Goal: Information Seeking & Learning: Learn about a topic

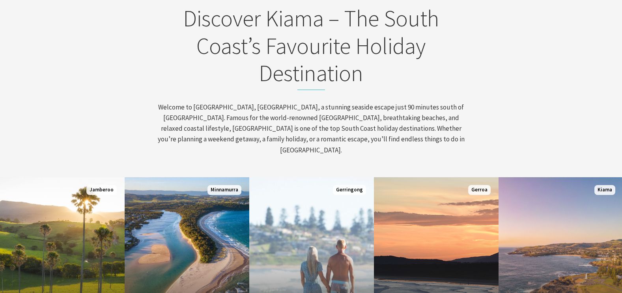
scroll to position [276, 0]
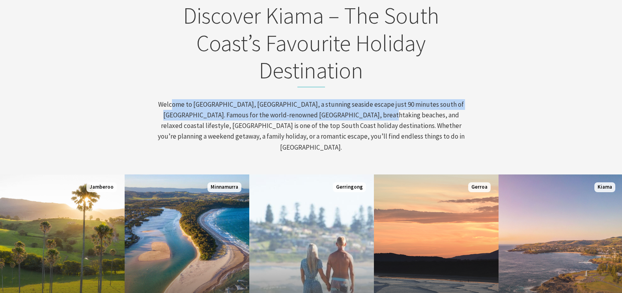
drag, startPoint x: 174, startPoint y: 103, endPoint x: 362, endPoint y: 118, distance: 189.1
click at [362, 118] on p "Welcome to Kiama, NSW, a stunning seaside escape just 90 minutes south of Sydne…" at bounding box center [311, 126] width 309 height 54
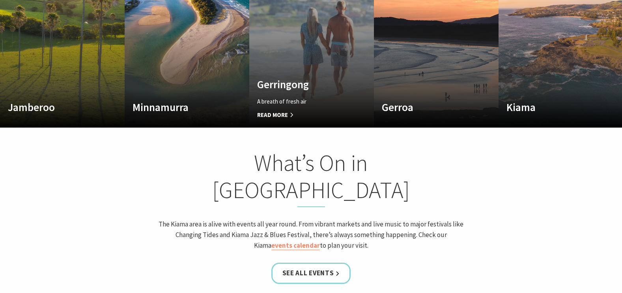
scroll to position [513, 0]
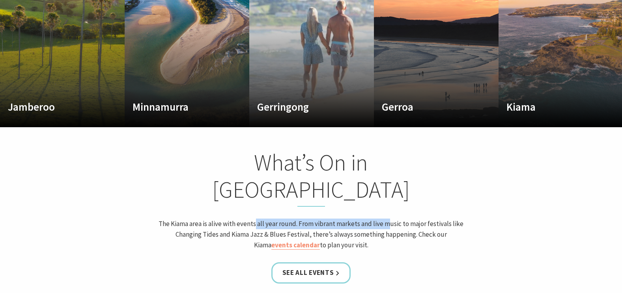
drag, startPoint x: 257, startPoint y: 184, endPoint x: 392, endPoint y: 187, distance: 134.5
click at [392, 219] on p "The Kiama area is alive with events all year round. From vibrant markets and li…" at bounding box center [311, 235] width 309 height 32
drag, startPoint x: 392, startPoint y: 187, endPoint x: 375, endPoint y: 191, distance: 17.0
click at [375, 219] on p "The Kiama area is alive with events all year round. From vibrant markets and li…" at bounding box center [311, 235] width 309 height 32
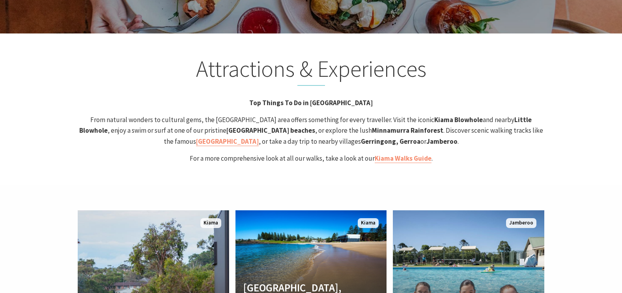
scroll to position [1538, 0]
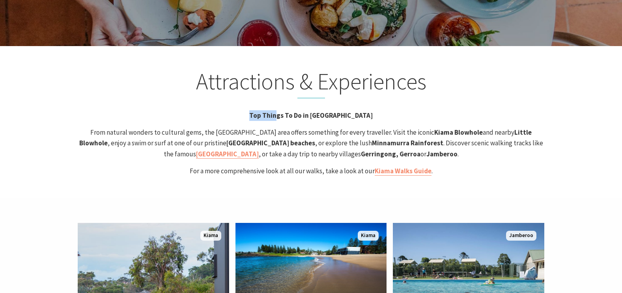
drag, startPoint x: 273, startPoint y: 75, endPoint x: 298, endPoint y: 67, distance: 26.2
click at [298, 68] on div "Attractions & Experiences Top Things To Do in Kiama From natural wonders to cul…" at bounding box center [311, 122] width 473 height 109
drag, startPoint x: 298, startPoint y: 67, endPoint x: 277, endPoint y: 106, distance: 44.1
click at [372, 139] on strong "Minnamurra Rainforest" at bounding box center [407, 143] width 71 height 9
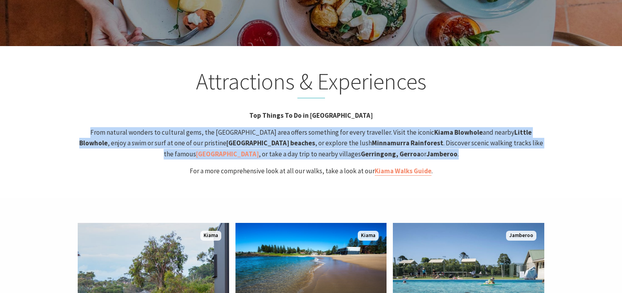
click at [372, 139] on strong "Minnamurra Rainforest" at bounding box center [407, 143] width 71 height 9
drag, startPoint x: 277, startPoint y: 106, endPoint x: 275, endPoint y: 118, distance: 11.9
click at [275, 128] on span "From natural wonders to cultural gems, the Kiama area offers something for ever…" at bounding box center [311, 143] width 464 height 30
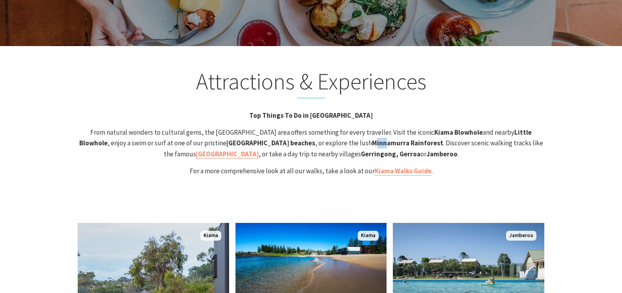
drag, startPoint x: 263, startPoint y: 102, endPoint x: 275, endPoint y: 107, distance: 12.9
click at [372, 139] on strong "Minnamurra Rainforest" at bounding box center [407, 143] width 71 height 9
drag, startPoint x: 275, startPoint y: 107, endPoint x: 294, endPoint y: 123, distance: 24.6
click at [294, 123] on div "Attractions & Experiences Top Things To Do in Kiama From natural wonders to cul…" at bounding box center [311, 122] width 473 height 109
drag, startPoint x: 375, startPoint y: 93, endPoint x: 421, endPoint y: 92, distance: 46.5
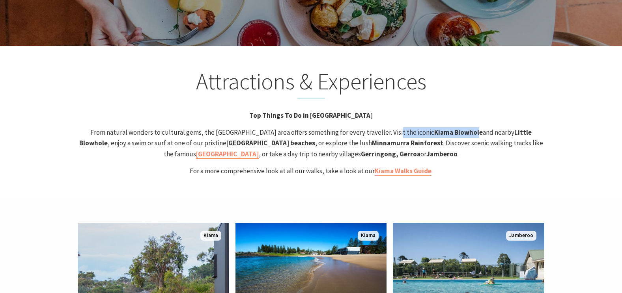
click at [421, 128] on span "From natural wonders to cultural gems, the Kiama area offers something for ever…" at bounding box center [311, 143] width 464 height 30
click at [434, 128] on strong "Kiama Blowhole" at bounding box center [458, 132] width 48 height 9
drag, startPoint x: 377, startPoint y: 91, endPoint x: 422, endPoint y: 94, distance: 45.4
click at [434, 128] on strong "Kiama Blowhole" at bounding box center [458, 132] width 48 height 9
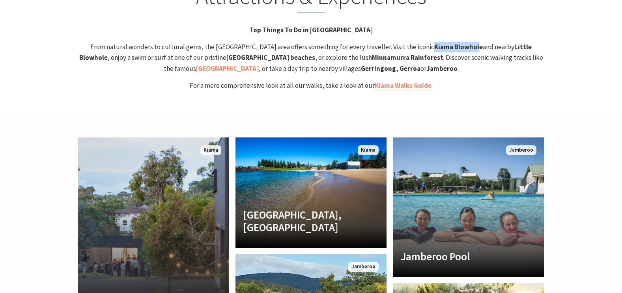
scroll to position [1656, 0]
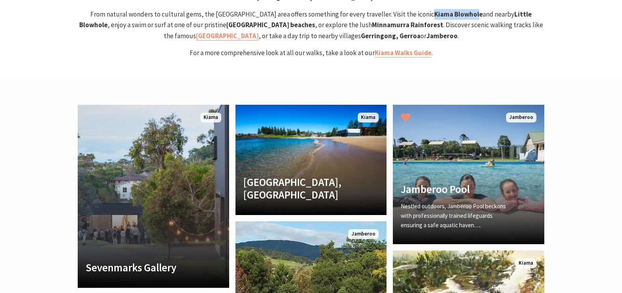
copy strong "Kiama Blowhol"
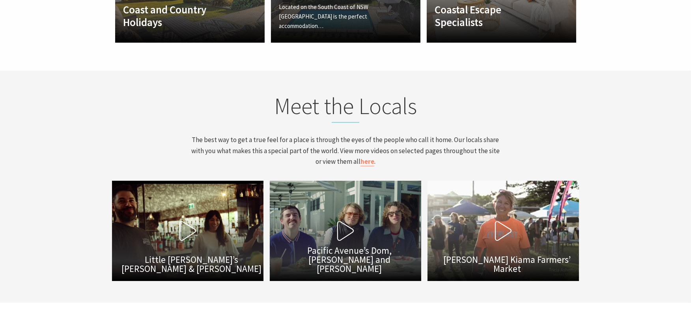
scroll to position [2541, 0]
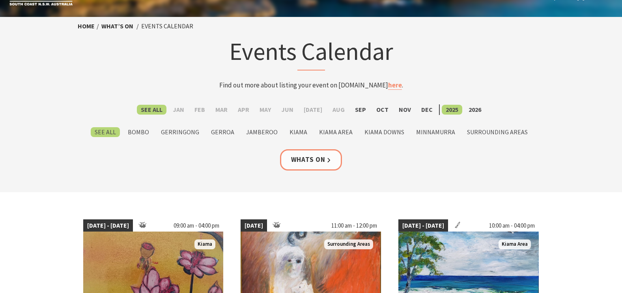
scroll to position [39, 0]
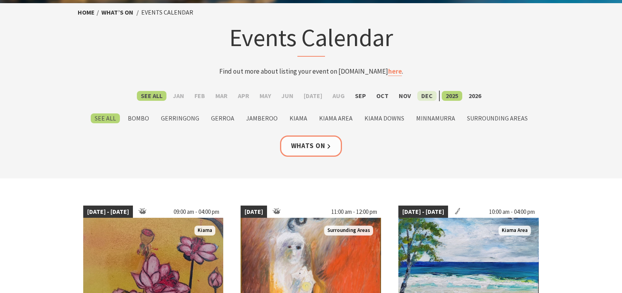
click at [419, 95] on label "Dec" at bounding box center [426, 96] width 19 height 10
click at [0, 0] on input "Dec" at bounding box center [0, 0] width 0 height 0
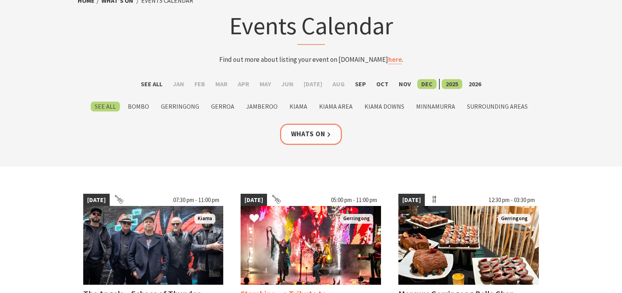
scroll to position [39, 0]
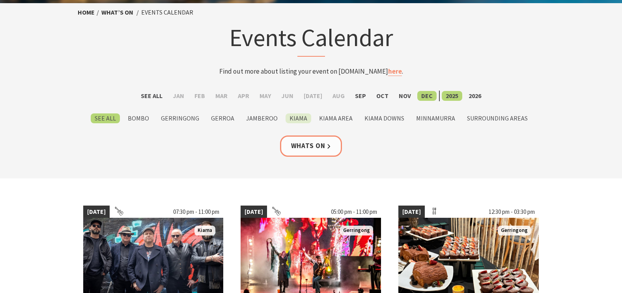
click at [302, 116] on label "Kiama" at bounding box center [298, 119] width 26 height 10
click at [0, 0] on input "Kiama" at bounding box center [0, 0] width 0 height 0
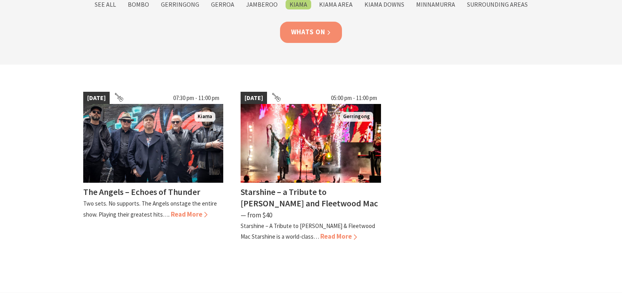
scroll to position [158, 0]
